Goal: Navigation & Orientation: Go to known website

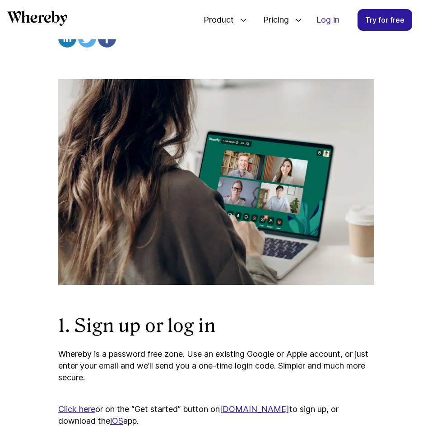
scroll to position [304, 0]
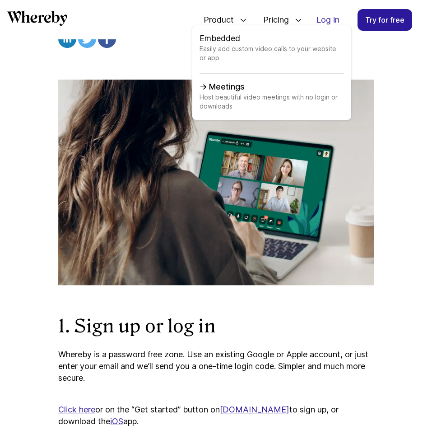
click at [228, 84] on link "Meetings Host beautiful video meetings with no login or downloads" at bounding box center [272, 97] width 145 height 32
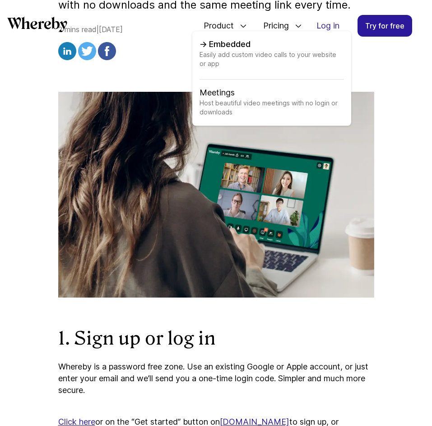
click at [236, 43] on link "Embedded Easily add custom video calls to your website or app" at bounding box center [272, 58] width 145 height 41
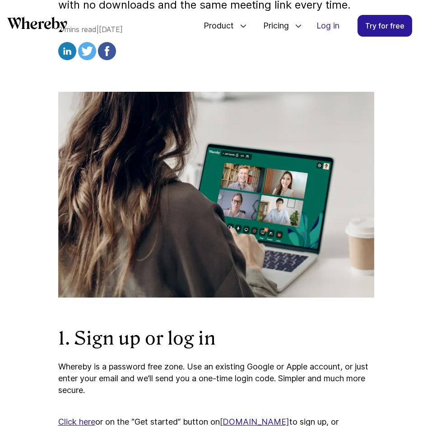
click at [356, 63] on div at bounding box center [216, 52] width 316 height 21
click at [331, 26] on link "Log in" at bounding box center [327, 25] width 37 height 21
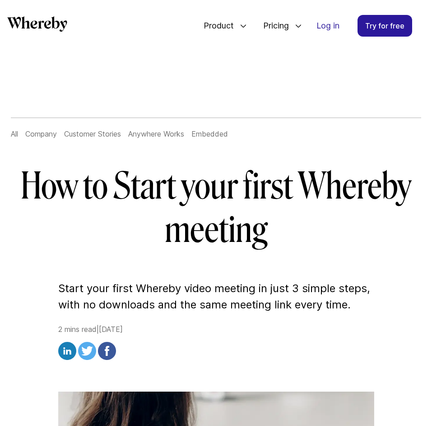
scroll to position [3, 0]
